Goal: Information Seeking & Learning: Learn about a topic

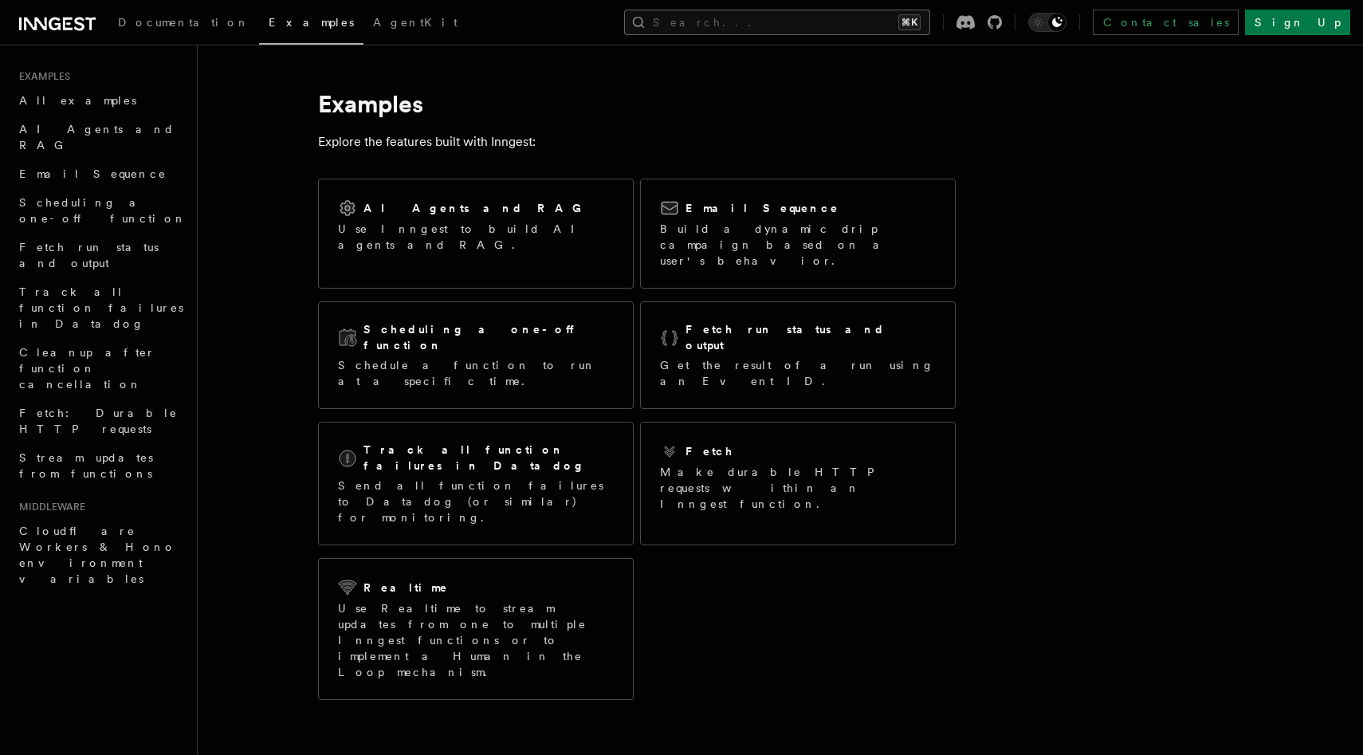
click at [788, 21] on button "Search... ⌘K" at bounding box center [777, 23] width 306 height 26
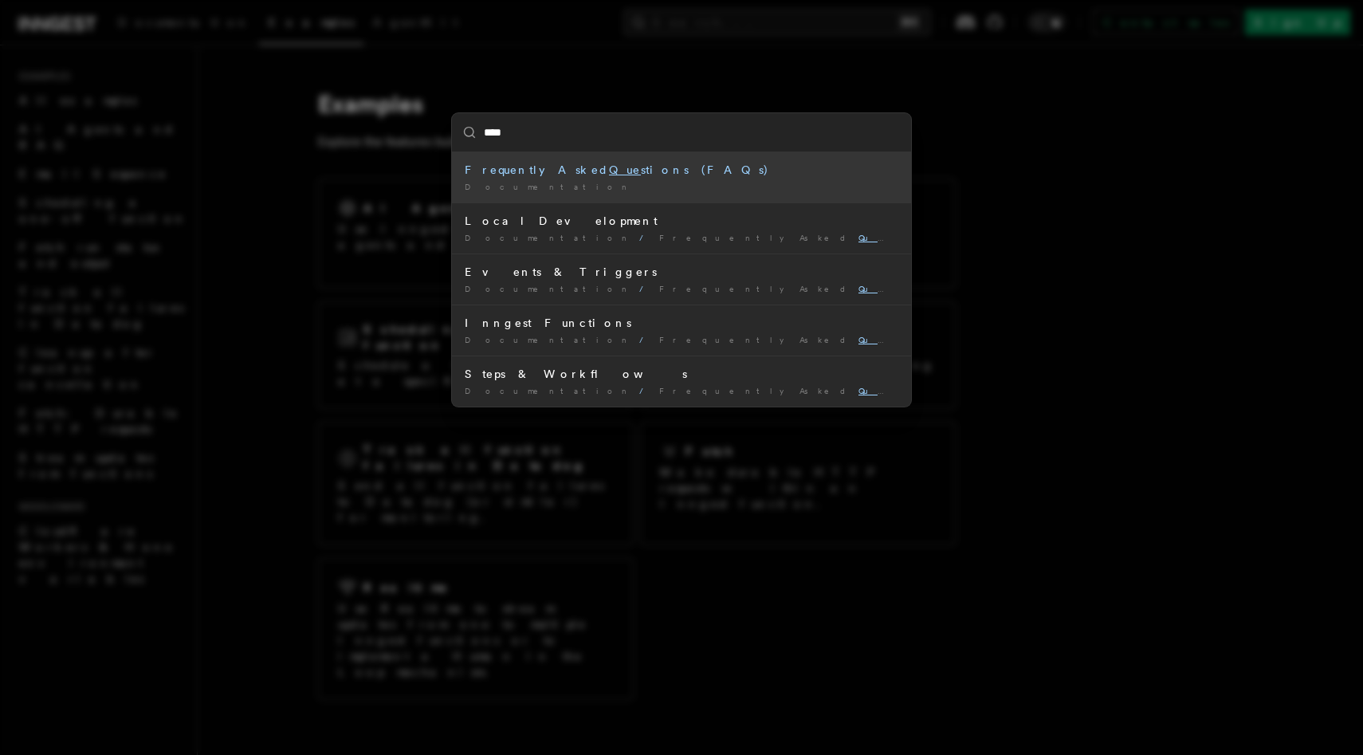
type input "*****"
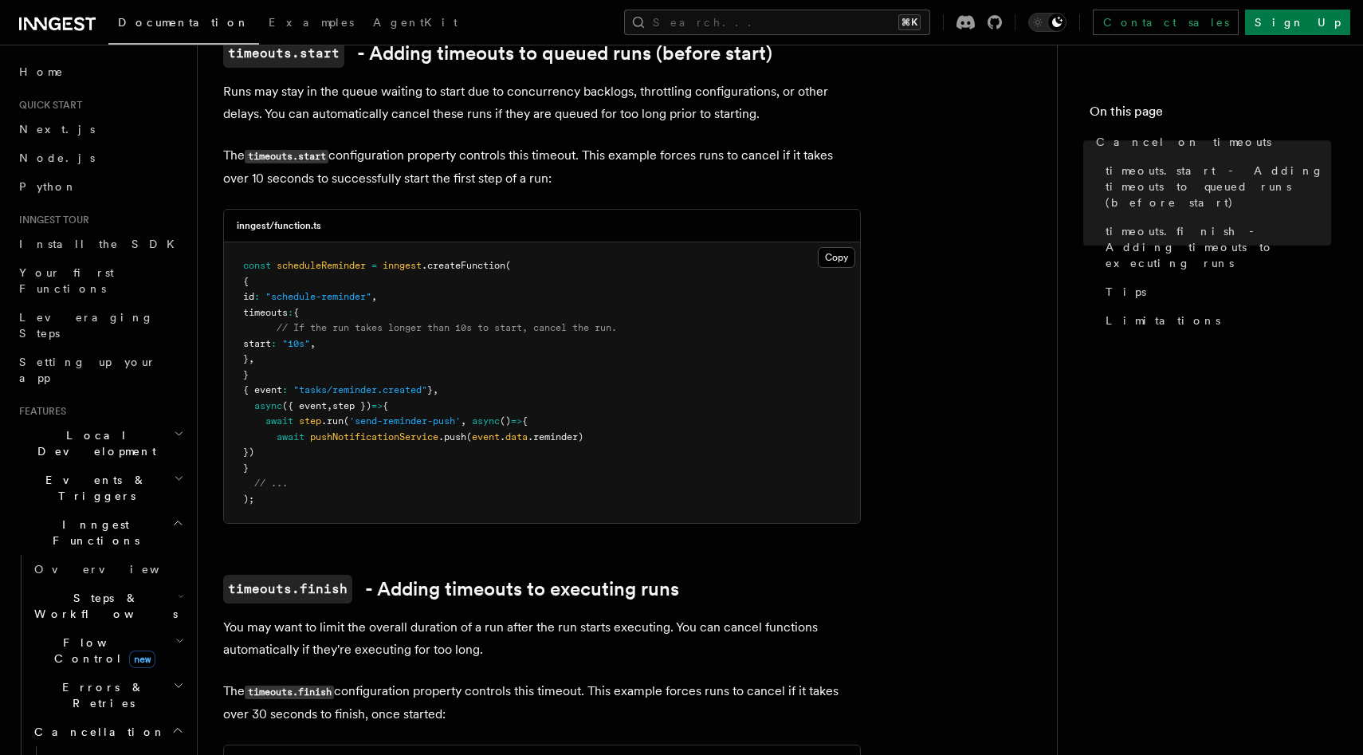
scroll to position [395, 0]
click at [269, 22] on span "Examples" at bounding box center [311, 22] width 85 height 13
